Goal: Transaction & Acquisition: Purchase product/service

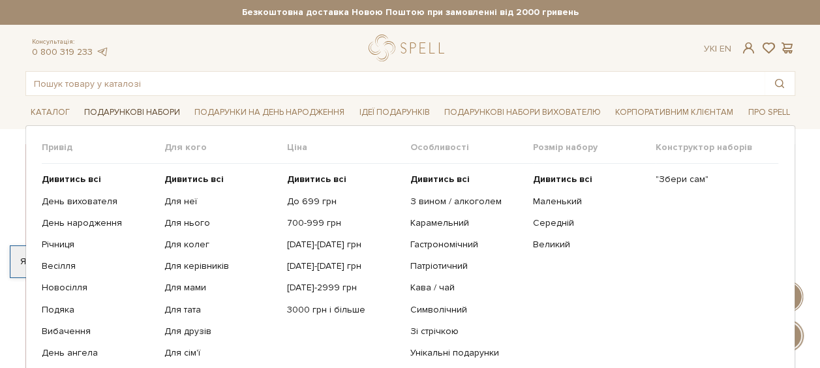
click at [116, 104] on link "Подарункові набори" at bounding box center [132, 112] width 106 height 20
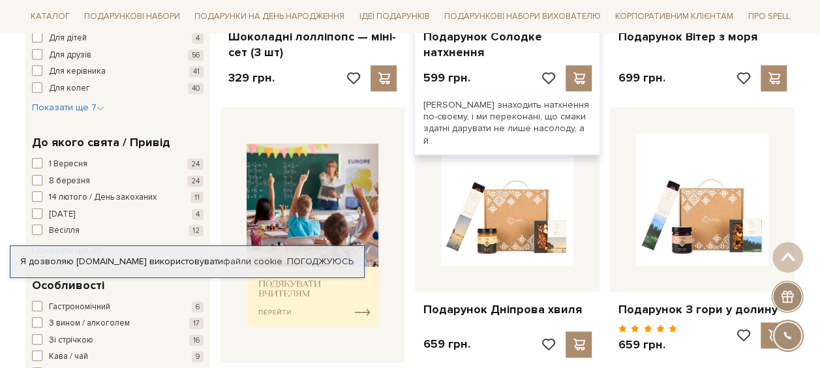
scroll to position [196, 0]
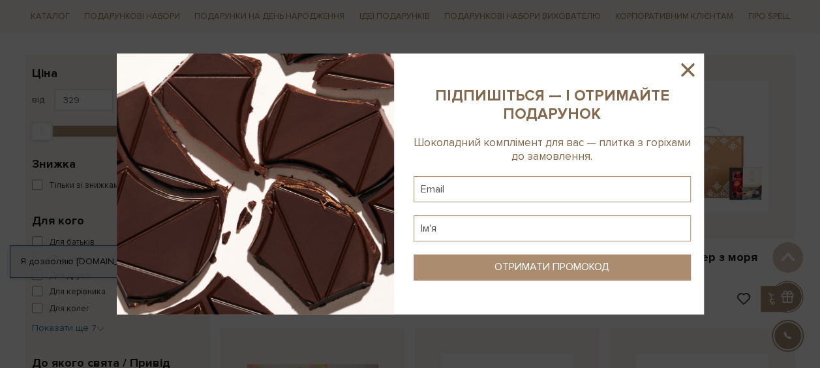
click at [690, 67] on icon at bounding box center [687, 69] width 13 height 13
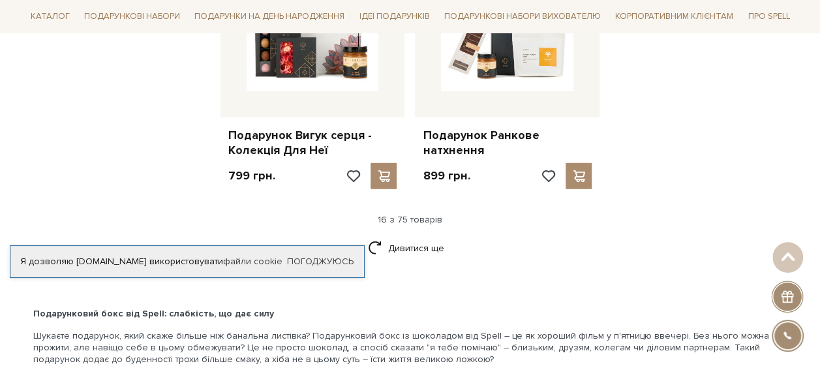
scroll to position [1696, 0]
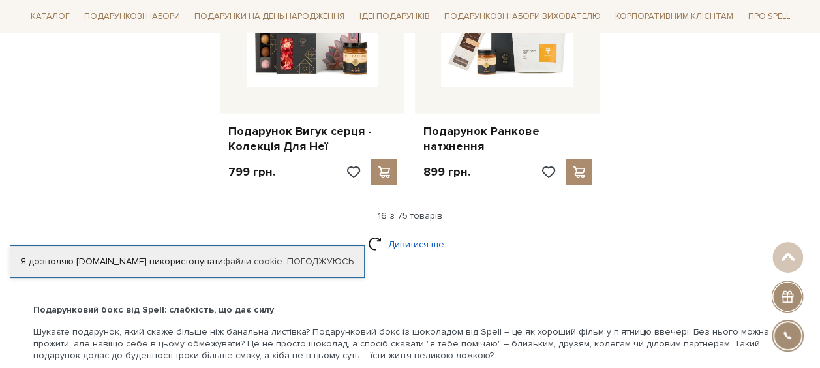
click at [407, 234] on link "Дивитися ще" at bounding box center [410, 244] width 85 height 23
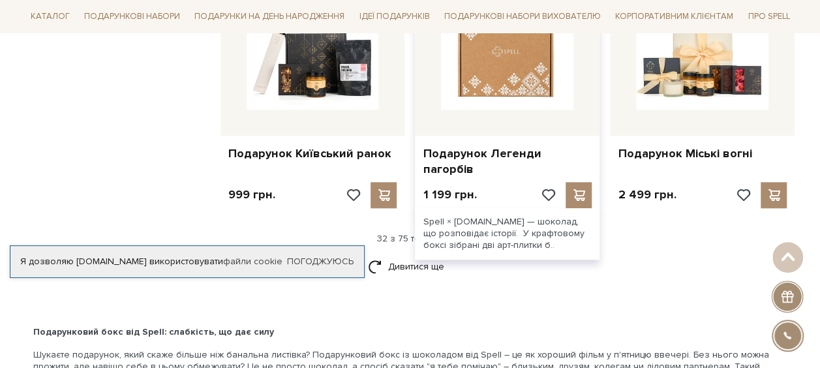
scroll to position [3066, 0]
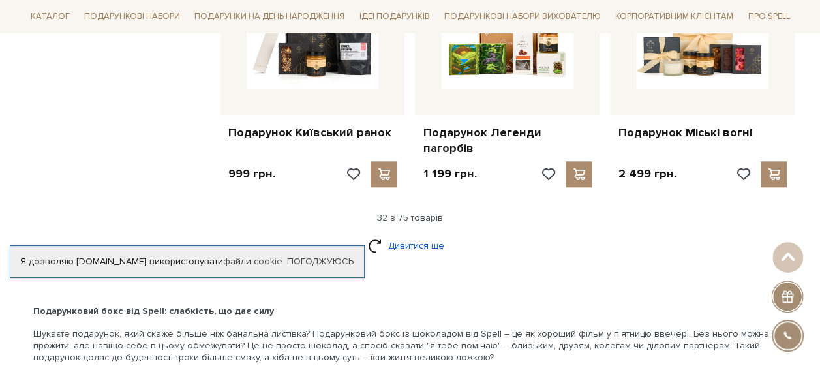
click at [419, 234] on link "Дивитися ще" at bounding box center [410, 245] width 85 height 23
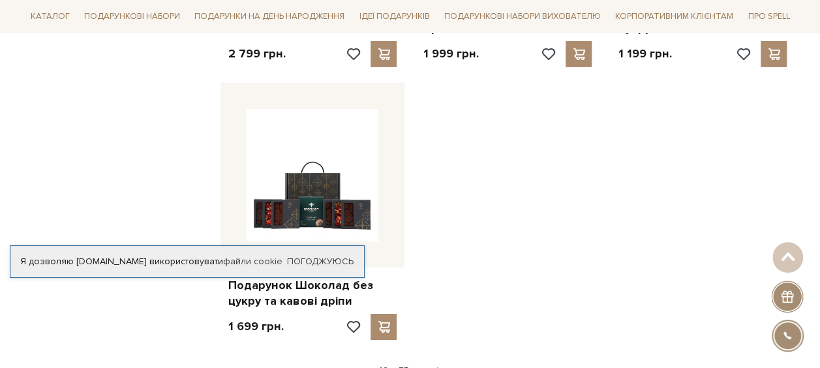
scroll to position [4631, 0]
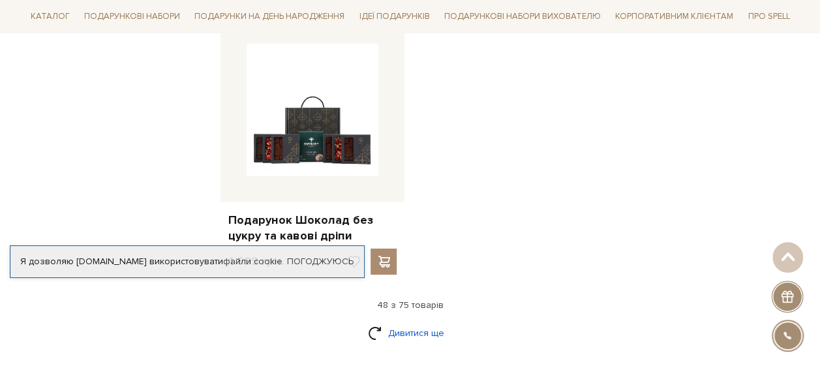
click at [398, 322] on link "Дивитися ще" at bounding box center [410, 333] width 85 height 23
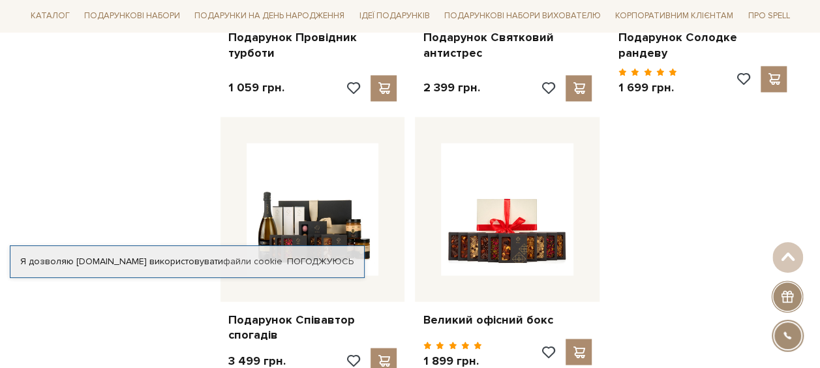
scroll to position [5972, 0]
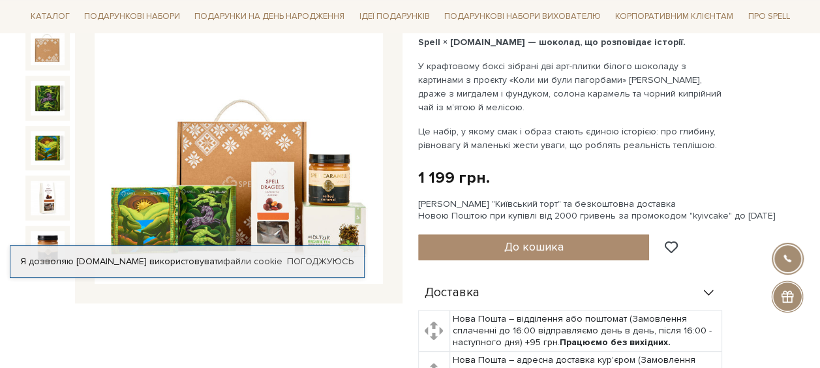
scroll to position [130, 0]
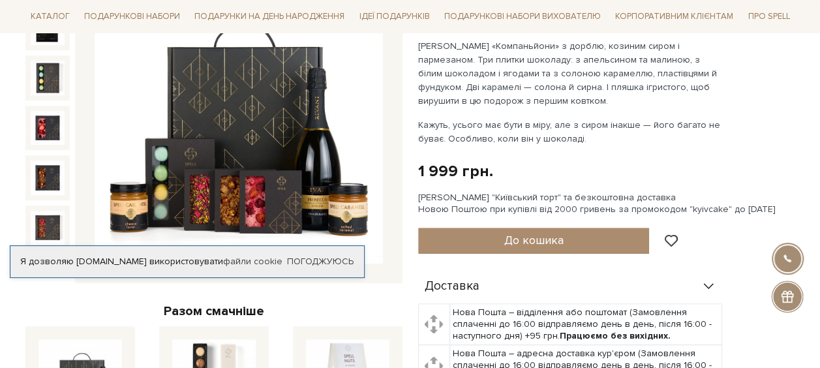
scroll to position [196, 0]
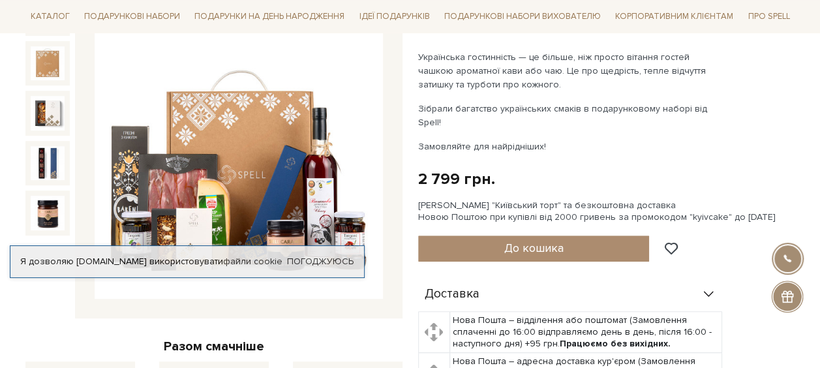
scroll to position [196, 0]
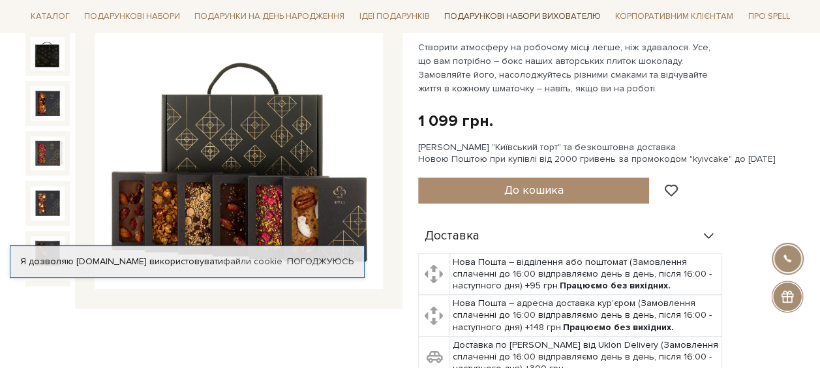
scroll to position [196, 0]
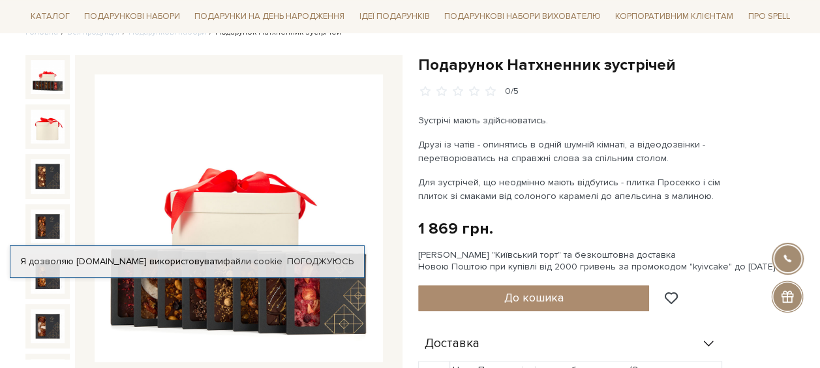
scroll to position [130, 0]
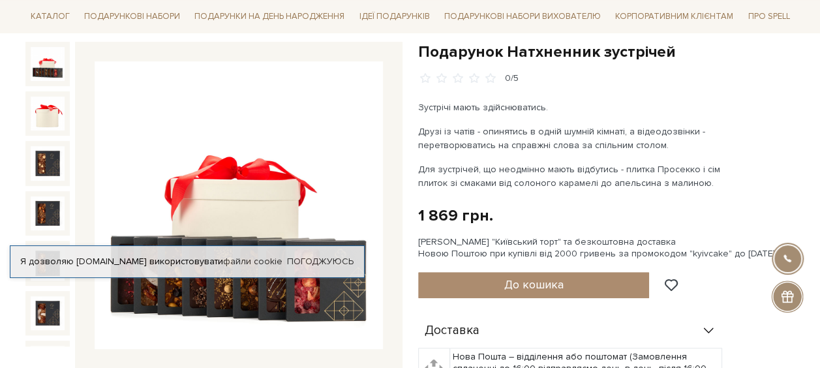
click at [46, 65] on img at bounding box center [48, 64] width 34 height 34
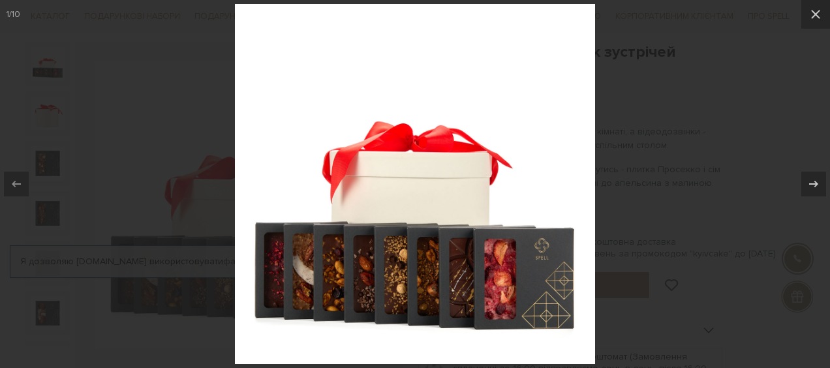
click at [647, 102] on div at bounding box center [415, 184] width 830 height 368
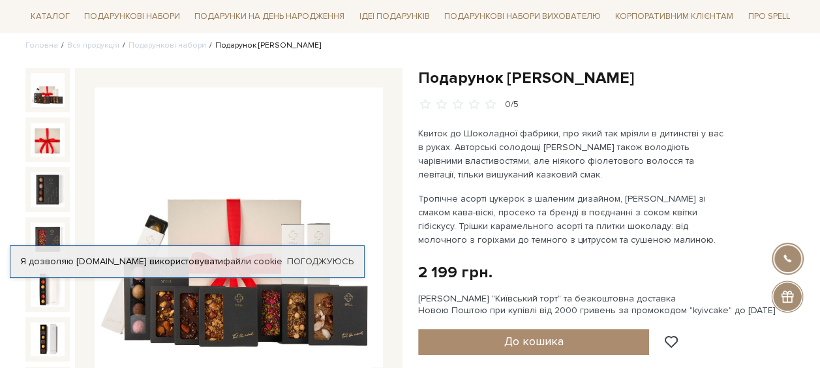
scroll to position [65, 0]
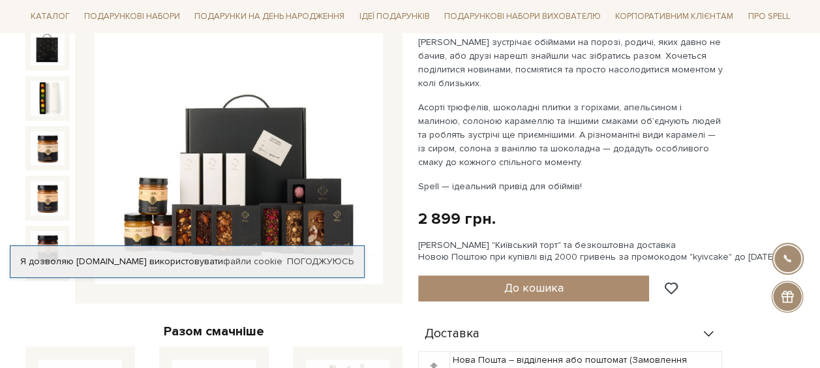
scroll to position [130, 0]
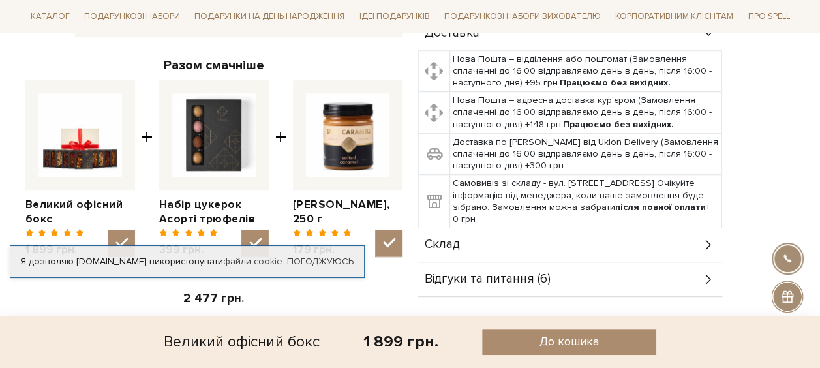
scroll to position [587, 0]
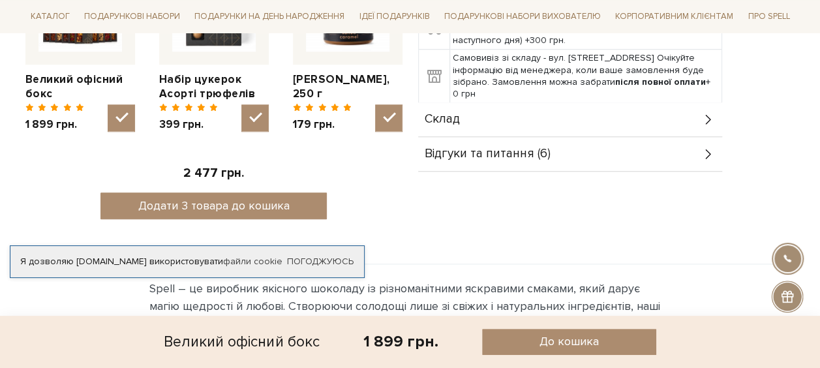
click at [455, 162] on div "Відгуки та питання (6)" at bounding box center [570, 154] width 304 height 34
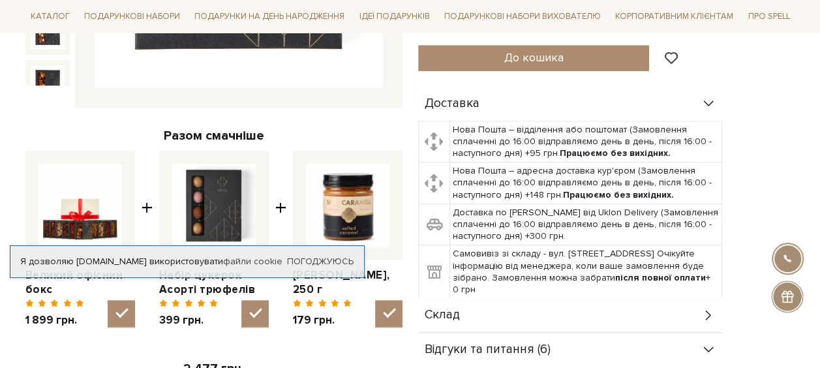
scroll to position [130, 0]
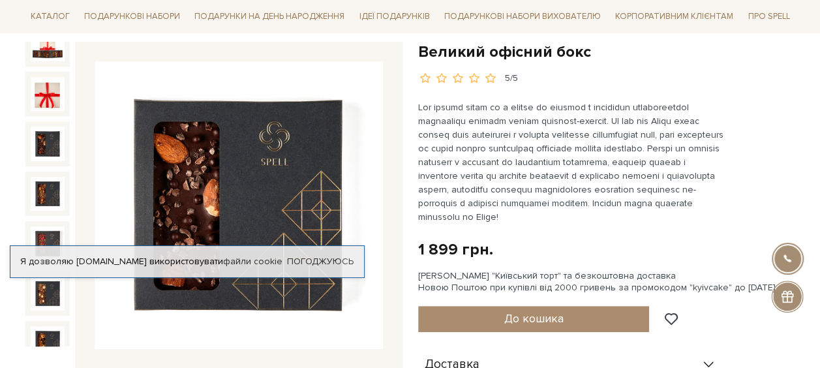
click at [48, 127] on img at bounding box center [48, 144] width 34 height 34
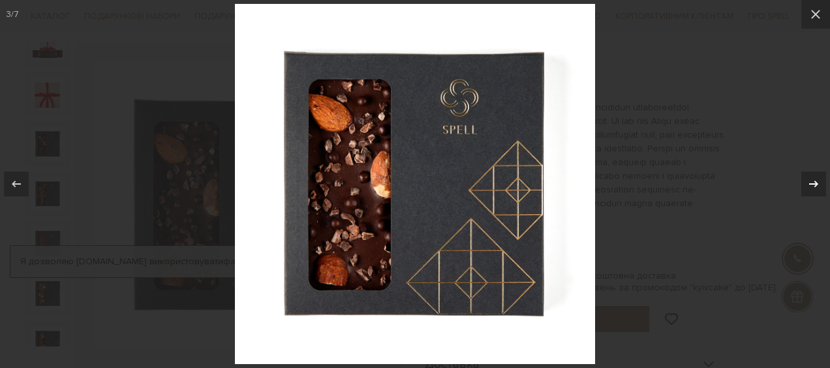
click at [814, 183] on icon at bounding box center [814, 184] width 16 height 16
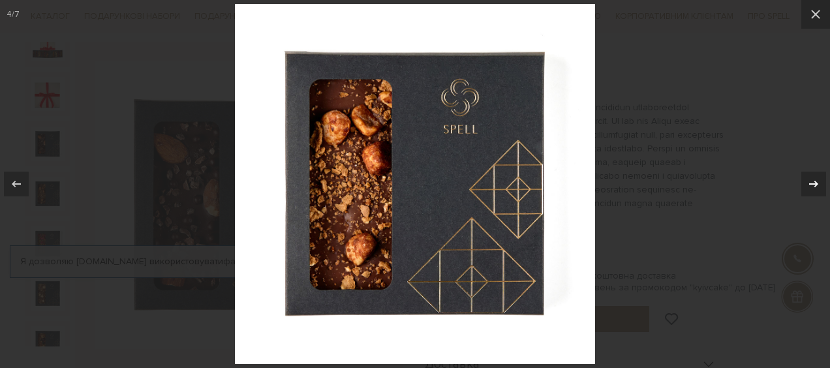
click at [814, 183] on icon at bounding box center [814, 184] width 16 height 16
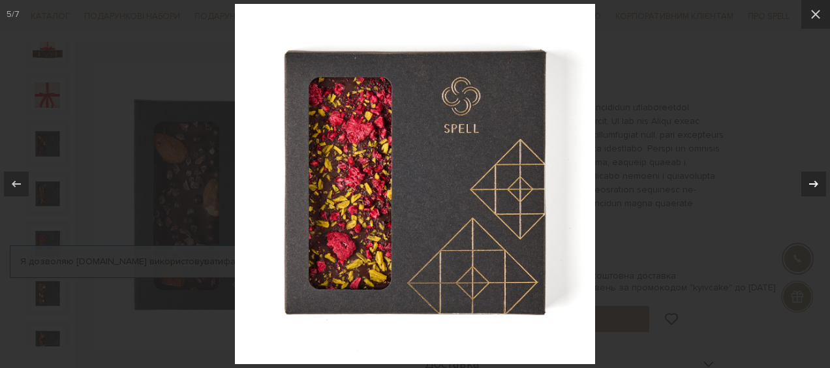
click at [814, 183] on icon at bounding box center [814, 184] width 16 height 16
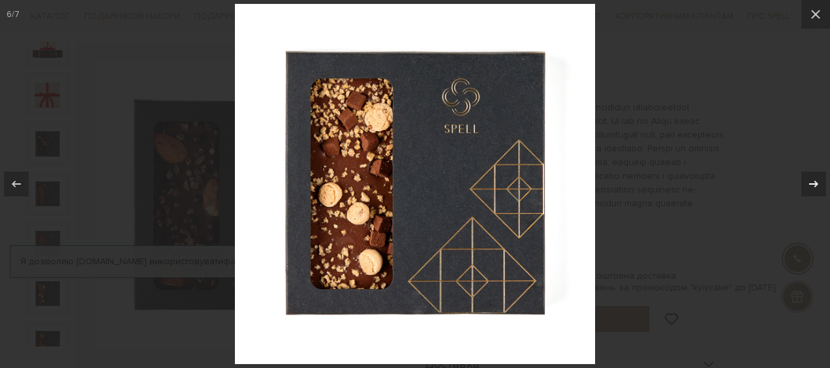
click at [814, 183] on icon at bounding box center [814, 184] width 16 height 16
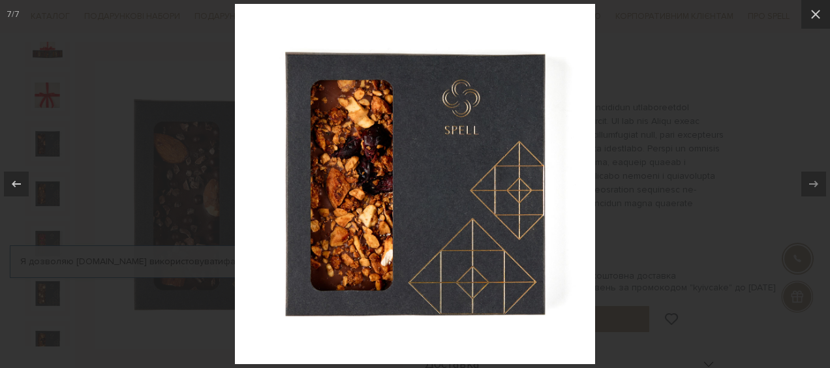
drag, startPoint x: 809, startPoint y: 12, endPoint x: 622, endPoint y: 59, distance: 193.0
click at [808, 12] on icon at bounding box center [815, 15] width 16 height 16
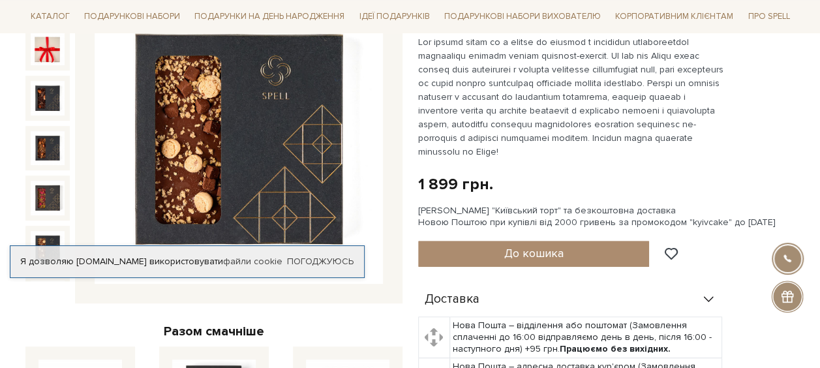
scroll to position [65, 0]
